Goal: Transaction & Acquisition: Subscribe to service/newsletter

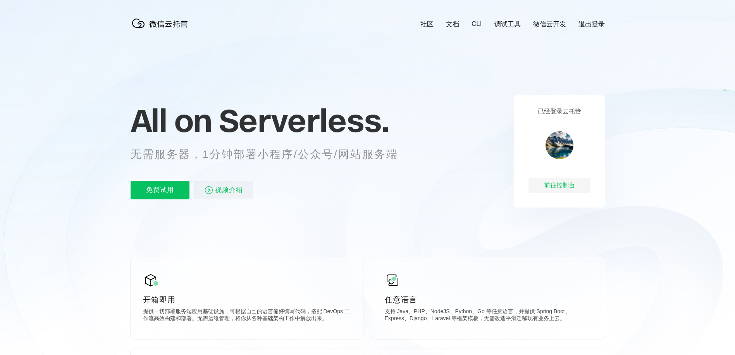
scroll to position [0, 1378]
click at [160, 190] on p "免费试用" at bounding box center [160, 190] width 59 height 19
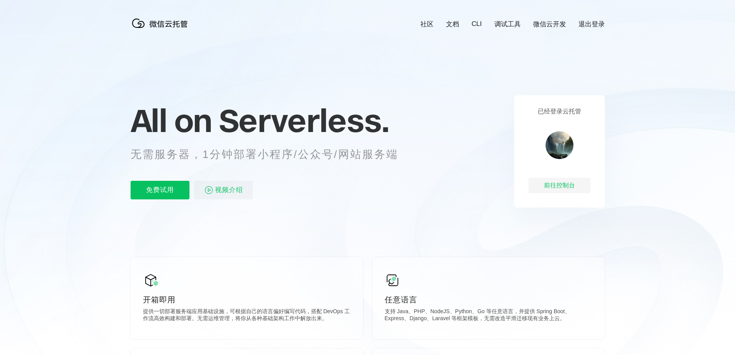
scroll to position [0, 1378]
drag, startPoint x: 99, startPoint y: 205, endPoint x: 109, endPoint y: 141, distance: 64.7
click at [99, 205] on icon at bounding box center [368, 209] width 744 height 418
click at [160, 190] on p "免费试用" at bounding box center [160, 190] width 59 height 19
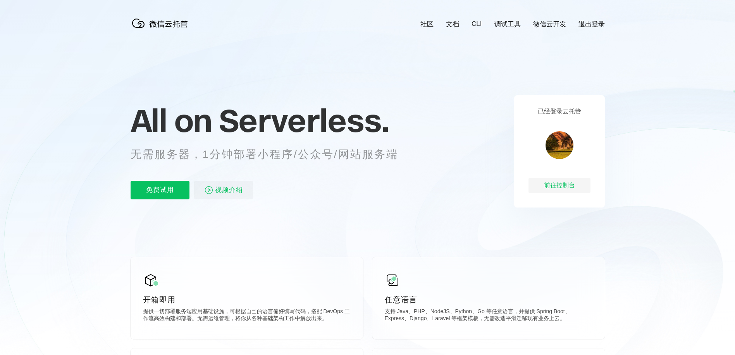
scroll to position [0, 1378]
click at [160, 190] on p "免费试用" at bounding box center [160, 190] width 59 height 19
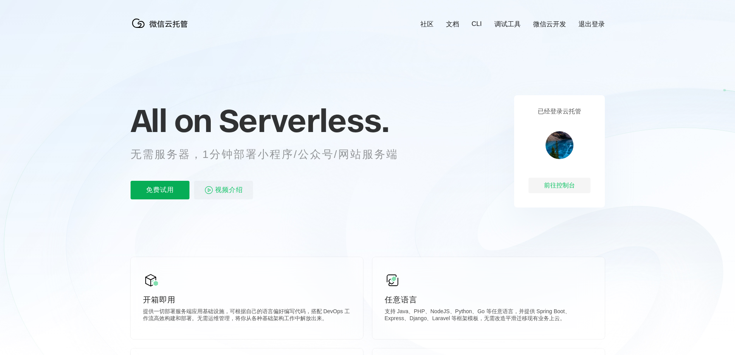
click at [160, 190] on p "免费试用" at bounding box center [160, 190] width 59 height 19
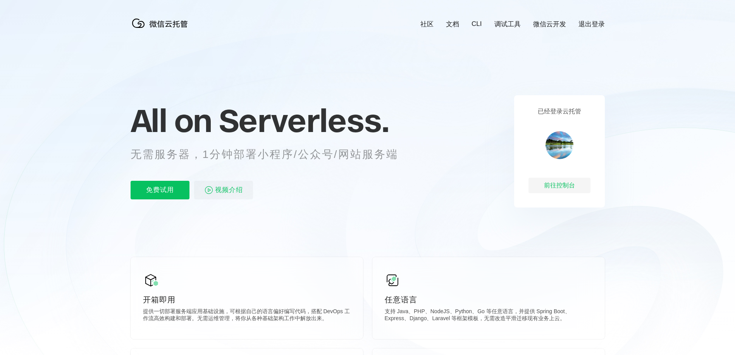
scroll to position [0, 1378]
click at [160, 190] on p "免费试用" at bounding box center [160, 190] width 59 height 19
